Goal: Task Accomplishment & Management: Use online tool/utility

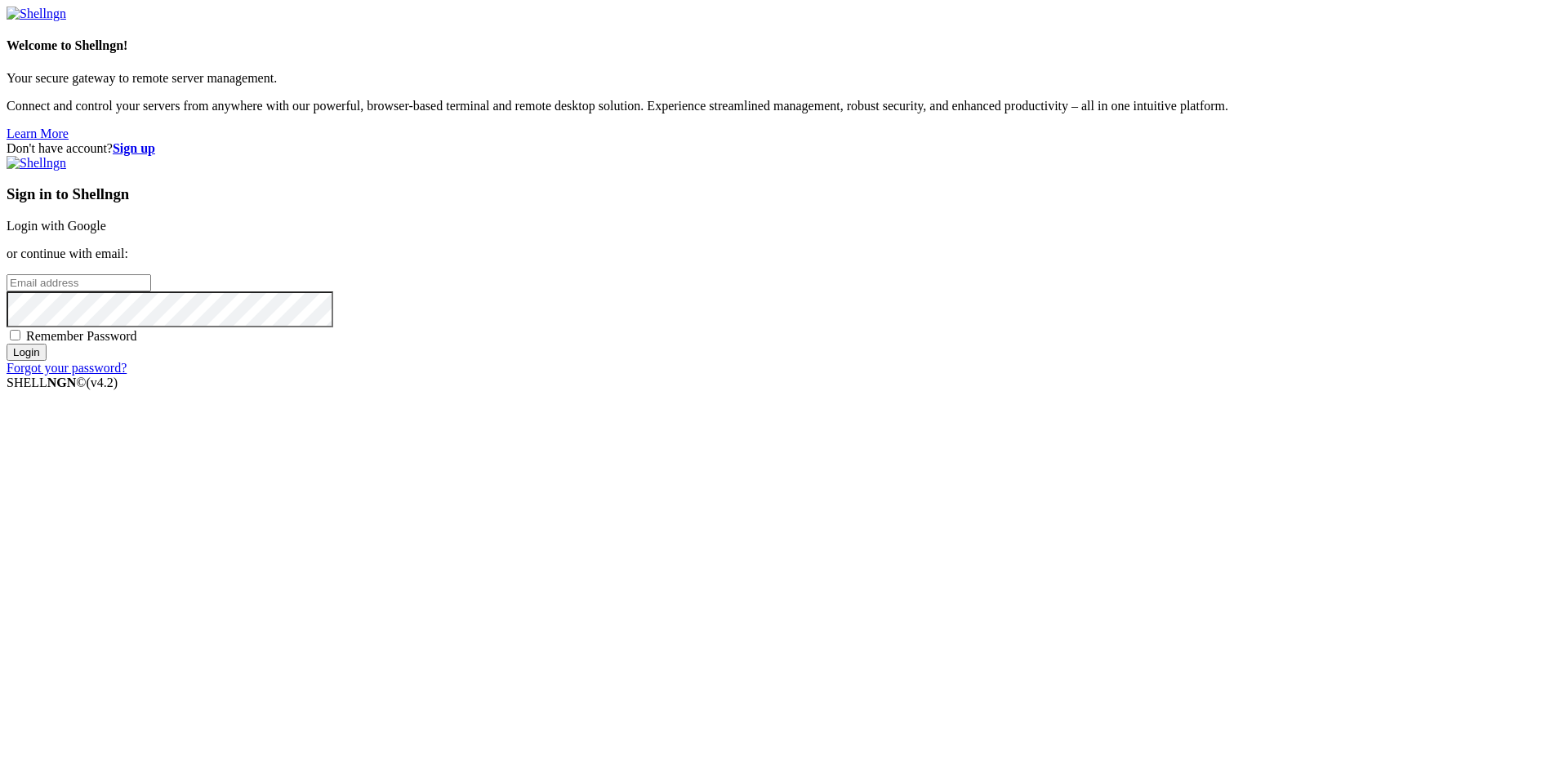
click at [107, 232] on link "Login with Google" at bounding box center [56, 225] width 99 height 14
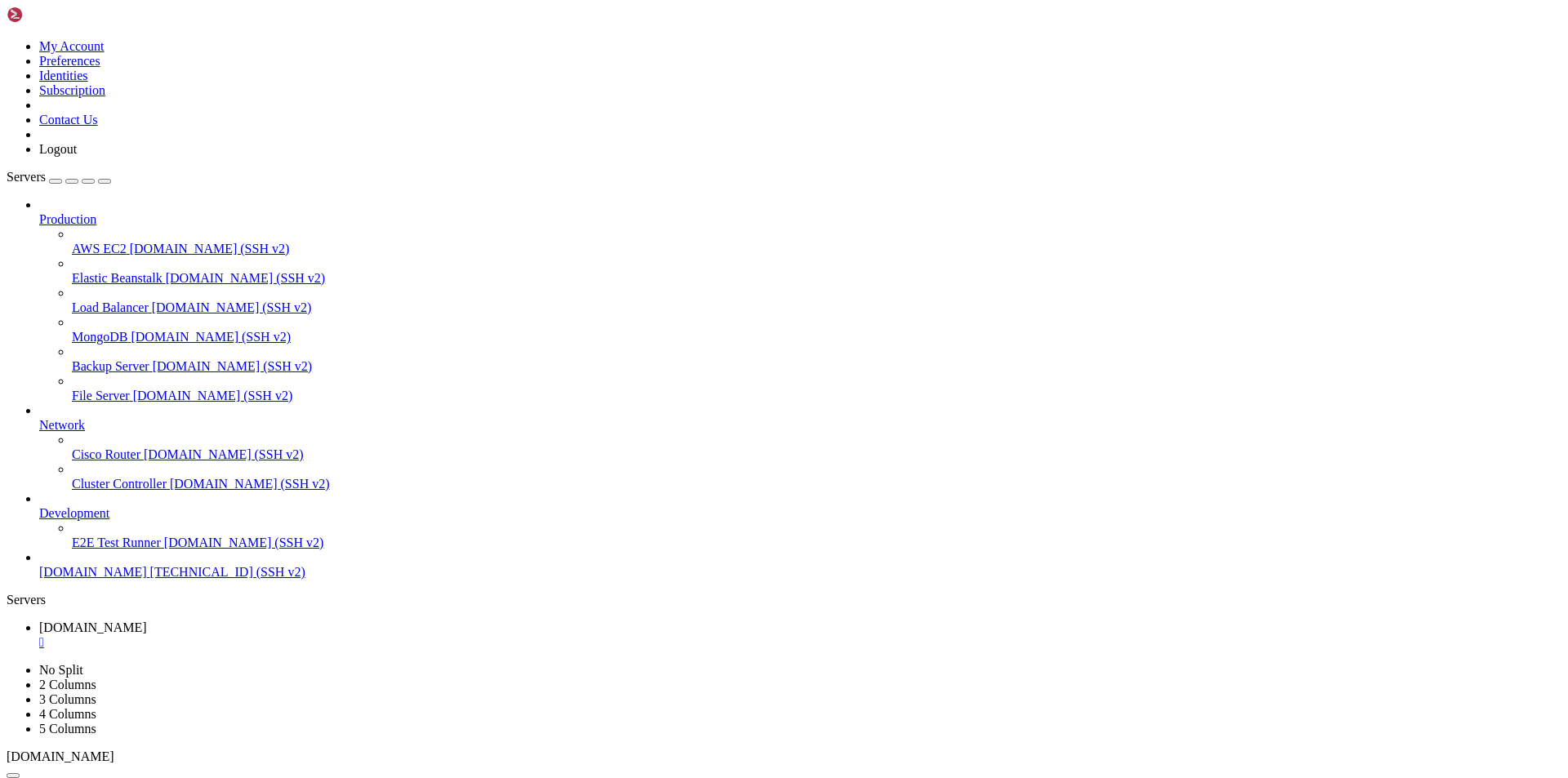
scroll to position [3455, 0]
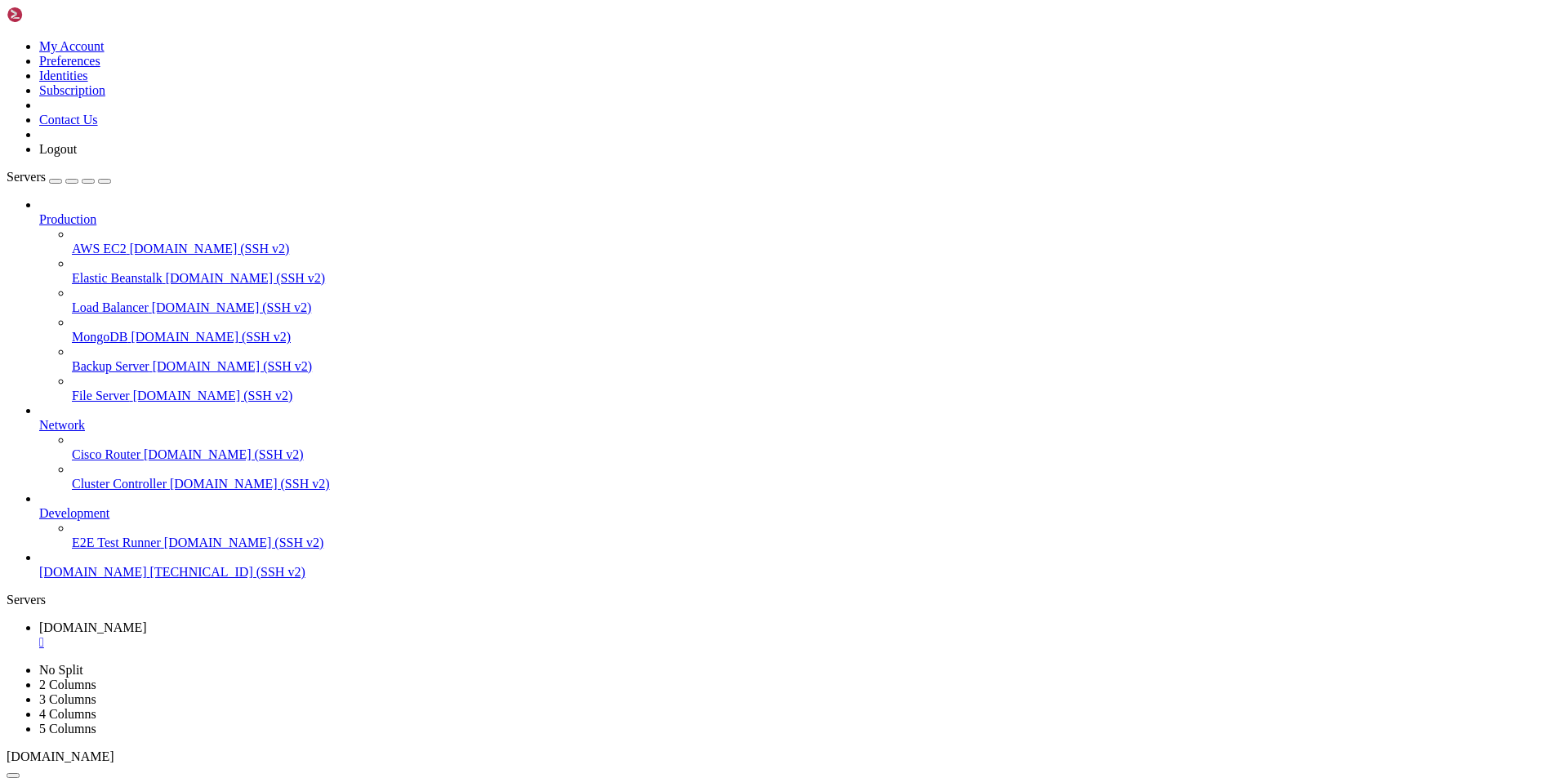
click at [91, 580] on div "Production AWS EC2 [DOMAIN_NAME] (SSH v2) Elastic Beanstalk [DOMAIN_NAME] (SSH …" at bounding box center [784, 389] width 1555 height 382
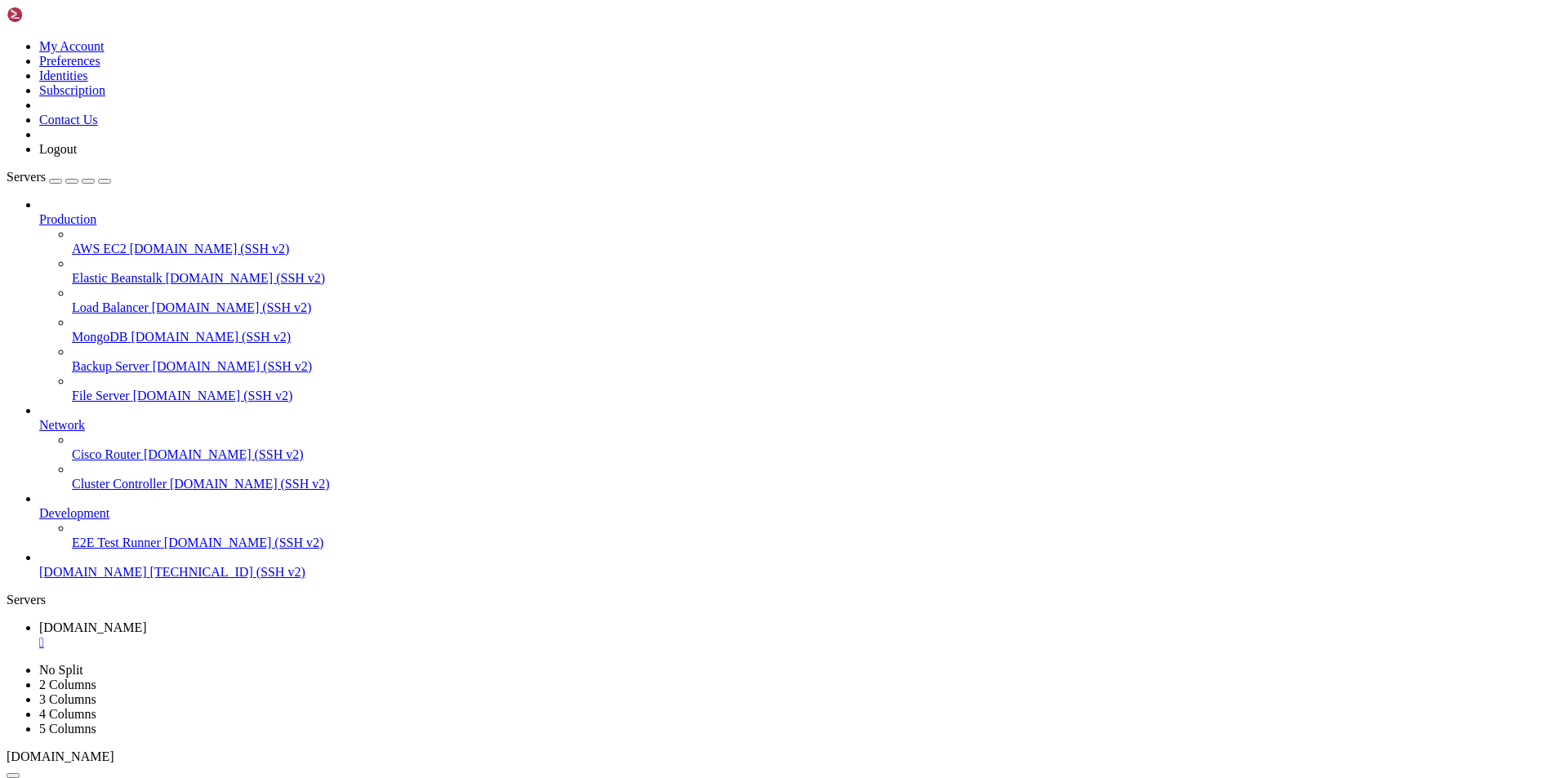
drag, startPoint x: 1209, startPoint y: 1268, endPoint x: 825, endPoint y: 1148, distance: 402.3
